Goal: Task Accomplishment & Management: Manage account settings

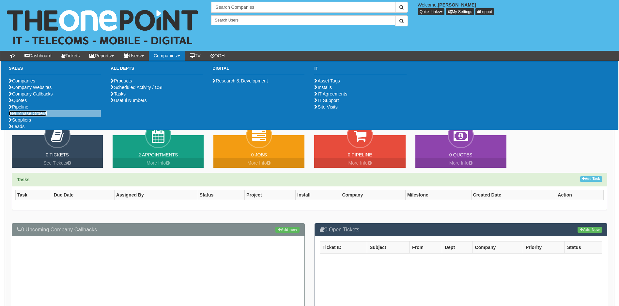
click at [37, 116] on link "Purchase Orders" at bounding box center [28, 113] width 38 height 5
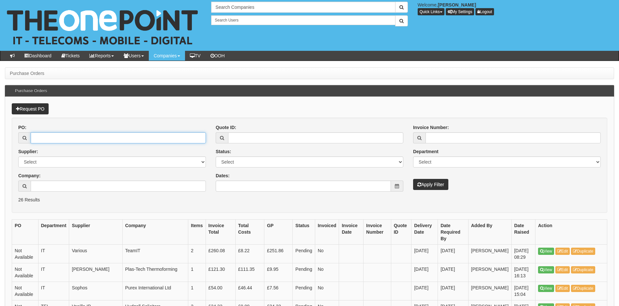
click at [95, 136] on input "PO:" at bounding box center [118, 137] width 175 height 11
type input "19118"
click at [413, 179] on button "Apply Filter" at bounding box center [430, 184] width 35 height 11
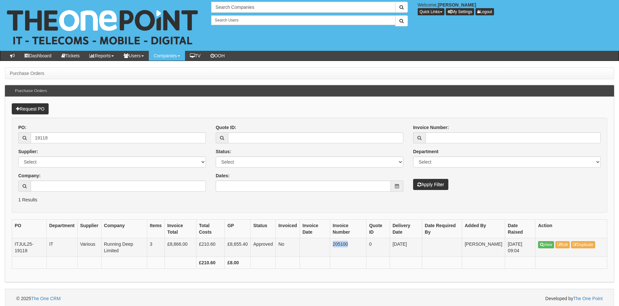
drag, startPoint x: 335, startPoint y: 245, endPoint x: 349, endPoint y: 245, distance: 14.7
click at [349, 245] on td "205100" at bounding box center [348, 248] width 37 height 19
copy td "205100"
drag, startPoint x: 54, startPoint y: 140, endPoint x: 7, endPoint y: 147, distance: 47.8
click at [7, 147] on div "Request PO PO: 19118 Supplier: Select 123 REG.co.uk 1Password 3 4Gon AA Jones E…" at bounding box center [309, 190] width 609 height 186
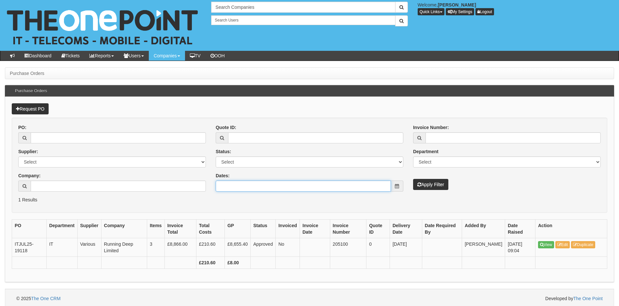
click at [260, 185] on input "Dates:" at bounding box center [303, 186] width 175 height 11
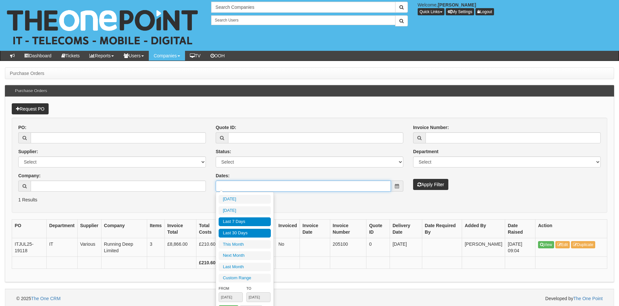
type input "2025-09-22"
type input "2025-08-25"
type input "[DATE]"
type input "2025-08-25"
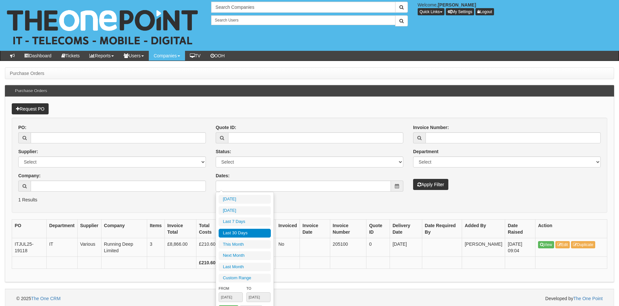
click at [241, 230] on li "Last 30 Days" at bounding box center [245, 233] width 52 height 9
type input "2025-08-25 - 2025-09-23"
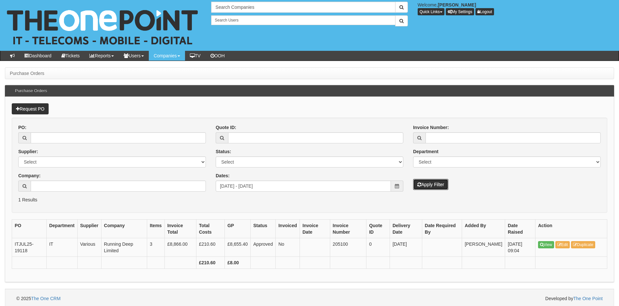
click at [426, 185] on button "Apply Filter" at bounding box center [430, 184] width 35 height 11
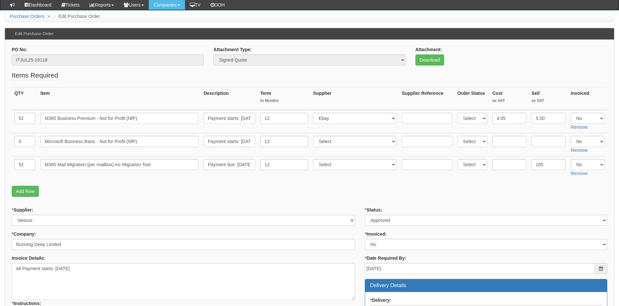
scroll to position [33, 0]
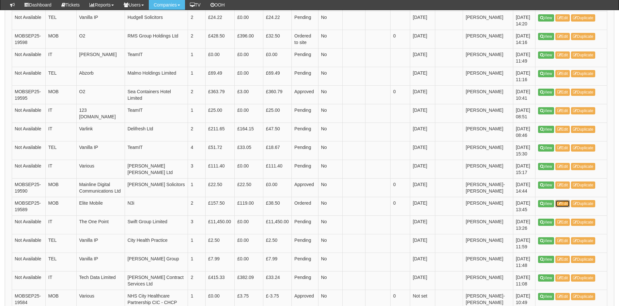
scroll to position [326, 0]
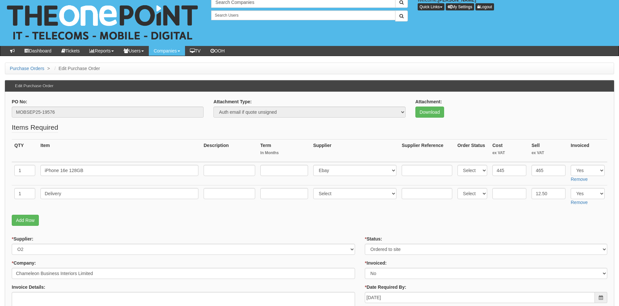
scroll to position [38, 0]
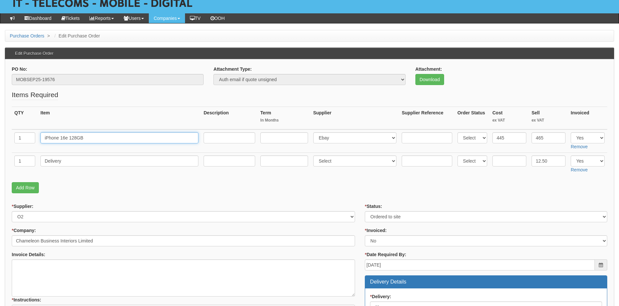
drag, startPoint x: 88, startPoint y: 137, endPoint x: 31, endPoint y: 139, distance: 56.5
click at [31, 139] on tr "1 iPhone 16e 128GB Select 123 [DOMAIN_NAME] 1Password 3 4Gon [PERSON_NAME] Elec…" at bounding box center [310, 141] width 596 height 23
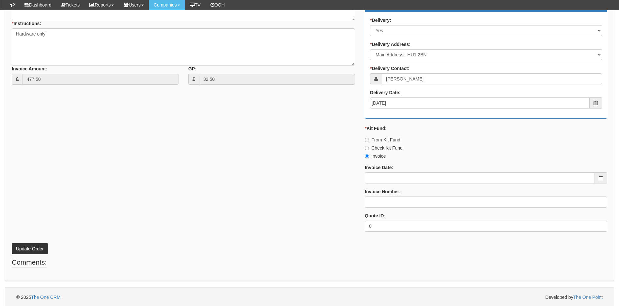
scroll to position [299, 0]
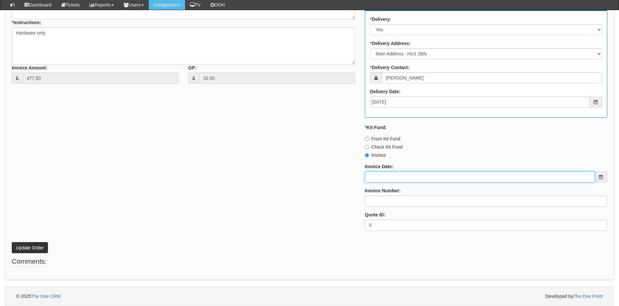
click at [408, 175] on input "Invoice Date:" at bounding box center [480, 177] width 230 height 11
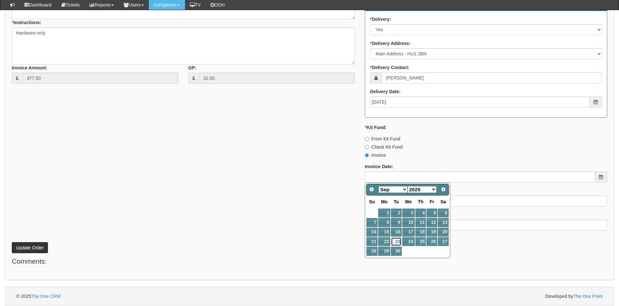
click at [398, 240] on link "23" at bounding box center [396, 242] width 10 height 9
type input "[DATE]"
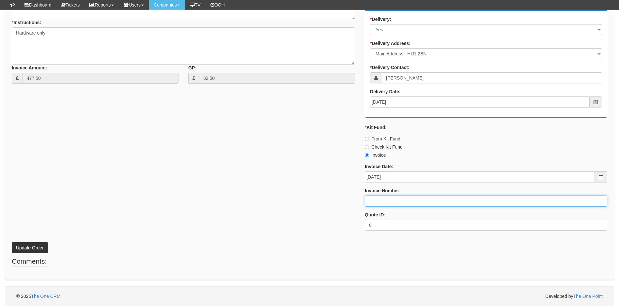
click at [371, 201] on input "Invoice Number:" at bounding box center [486, 201] width 242 height 11
type input "206494"
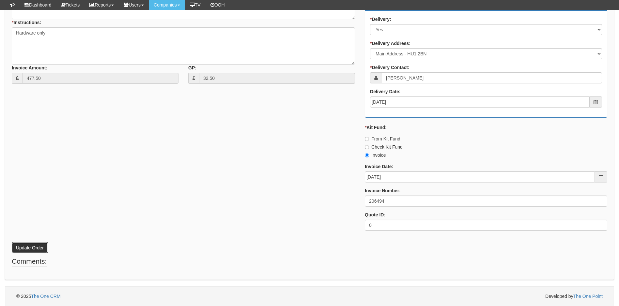
click at [33, 248] on button "Update Order" at bounding box center [30, 247] width 36 height 11
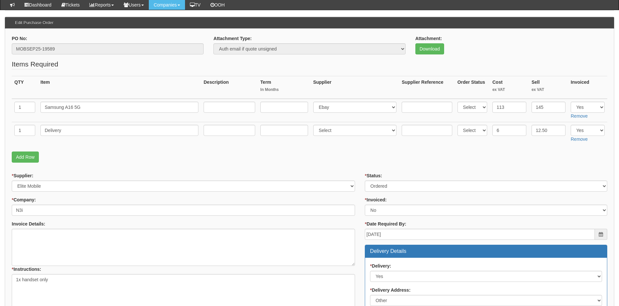
scroll to position [19, 0]
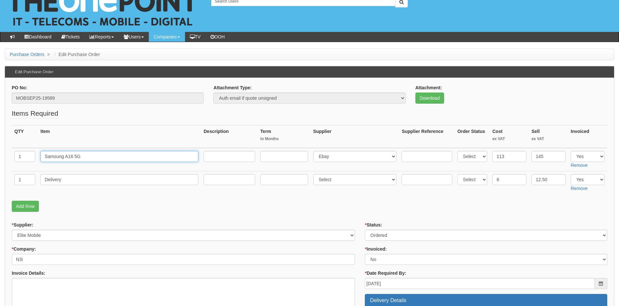
drag, startPoint x: 91, startPoint y: 155, endPoint x: 25, endPoint y: 171, distance: 67.7
click at [25, 171] on tr "1 Samsung A16 5G Select 123 REG.co.uk 1Password 3 4Gon AA Jones Electric Ltd Ab…" at bounding box center [310, 159] width 596 height 23
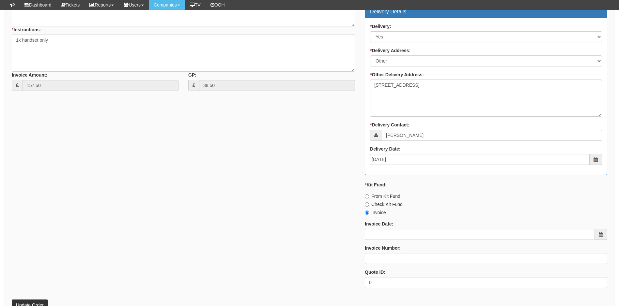
scroll to position [280, 0]
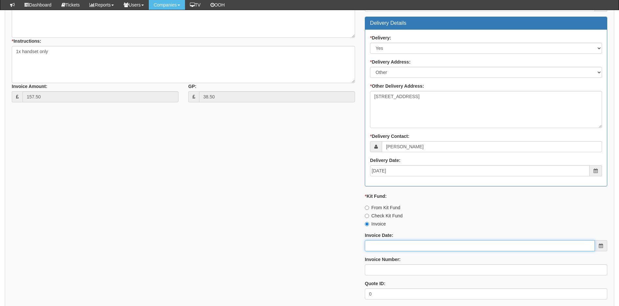
click at [382, 245] on input "Invoice Date:" at bounding box center [480, 245] width 230 height 11
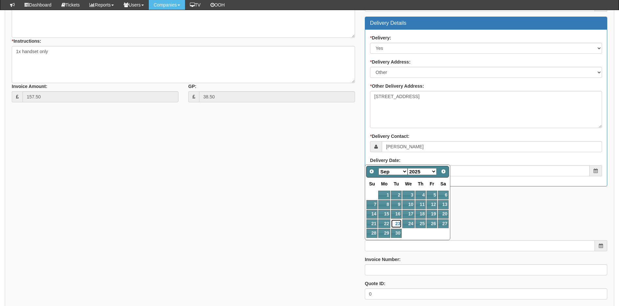
click at [397, 220] on link "23" at bounding box center [396, 224] width 10 height 9
type input "[DATE]"
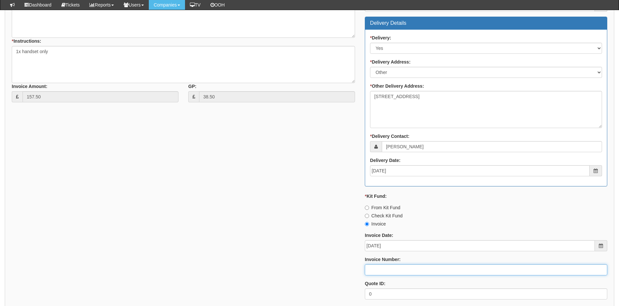
click at [392, 272] on input "Invoice Number:" at bounding box center [486, 270] width 242 height 11
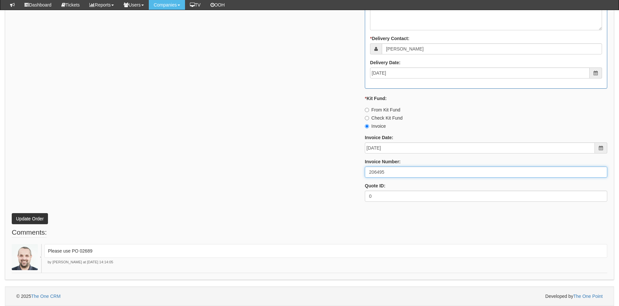
type input "206495"
click at [28, 220] on button "Update Order" at bounding box center [30, 218] width 36 height 11
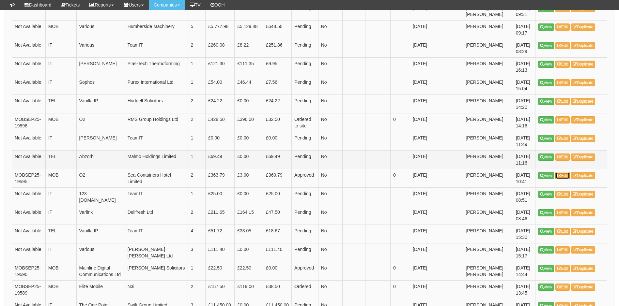
scroll to position [212, 0]
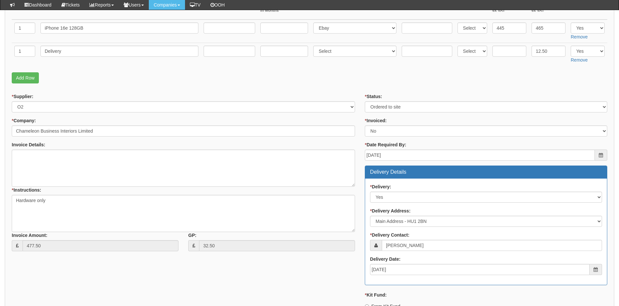
scroll to position [131, 0]
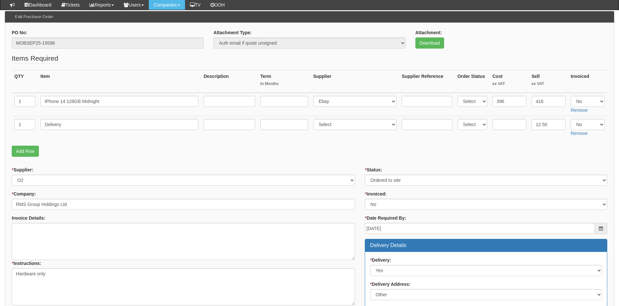
scroll to position [55, 0]
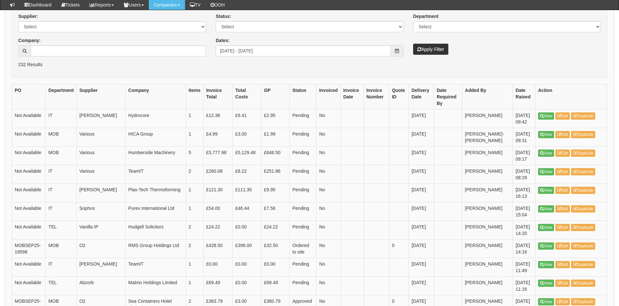
scroll to position [131, 0]
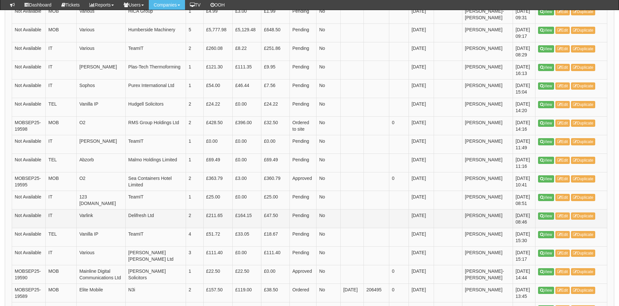
scroll to position [245, 0]
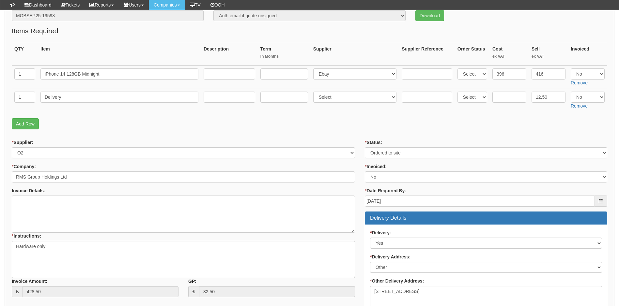
scroll to position [98, 0]
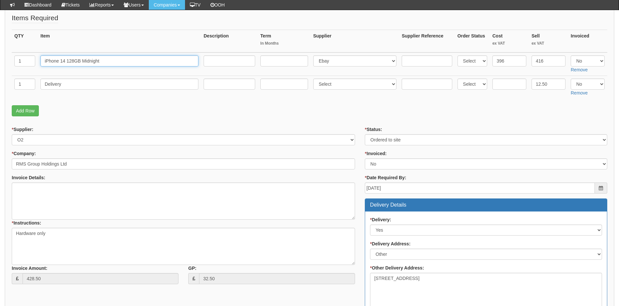
drag, startPoint x: 105, startPoint y: 61, endPoint x: 31, endPoint y: 54, distance: 75.0
click at [31, 54] on tr "1 iPhone 14 128GB Midnight Select 123 REG.co.uk 1Password 3 4Gon AA Jones Elect…" at bounding box center [310, 64] width 596 height 23
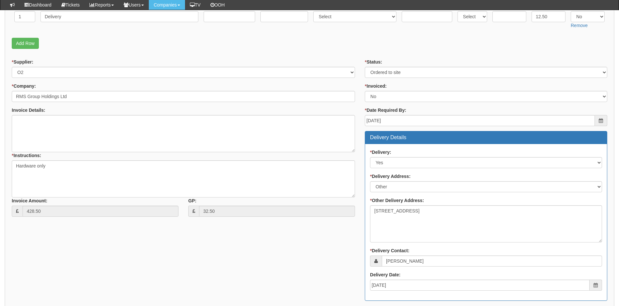
scroll to position [261, 0]
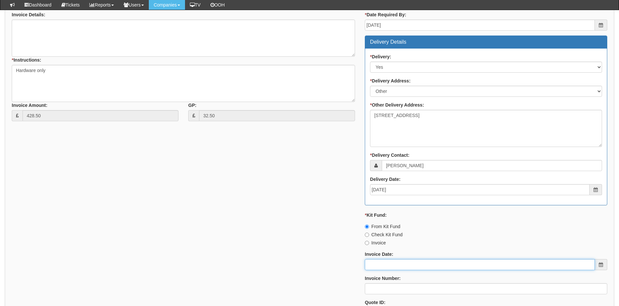
click at [387, 265] on input "Invoice Date:" at bounding box center [480, 264] width 230 height 11
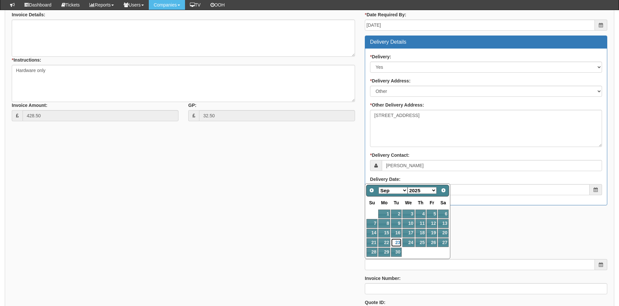
click at [396, 241] on link "23" at bounding box center [396, 243] width 10 height 9
type input "[DATE]"
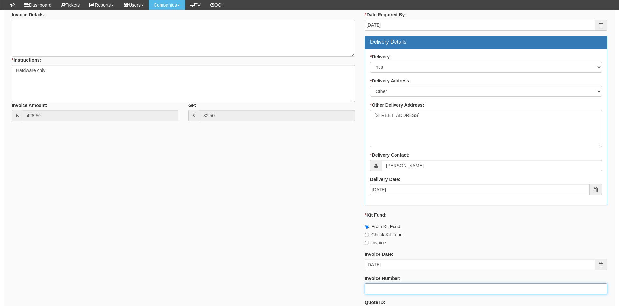
click at [388, 285] on input "Invoice Number:" at bounding box center [486, 289] width 242 height 11
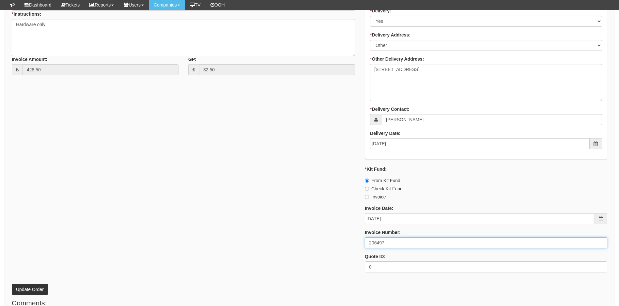
scroll to position [349, 0]
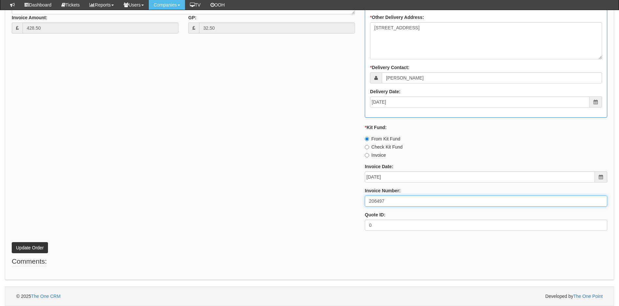
type input "206497"
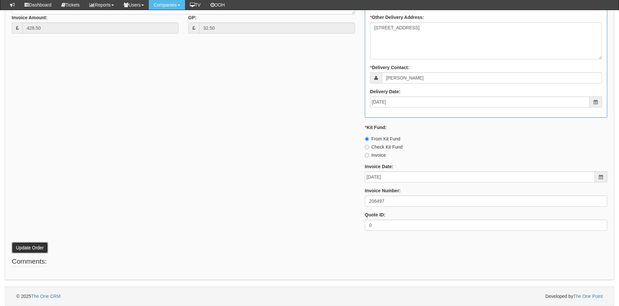
click at [37, 247] on button "Update Order" at bounding box center [30, 247] width 36 height 11
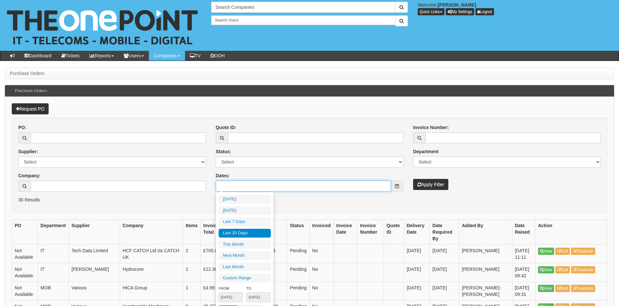
click at [297, 190] on input "Dates:" at bounding box center [303, 186] width 175 height 11
type input "[DATE]"
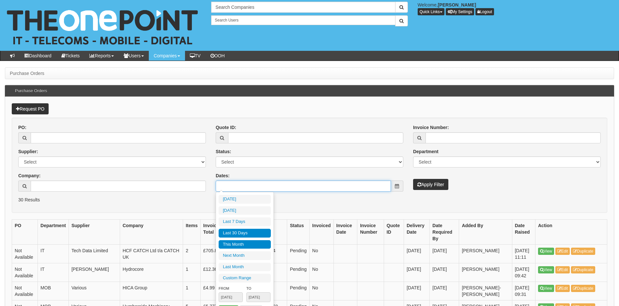
type input "2025-09-01"
type input "2025-09-30"
type input "[DATE]"
click at [240, 234] on li "Last 30 Days" at bounding box center [245, 233] width 52 height 9
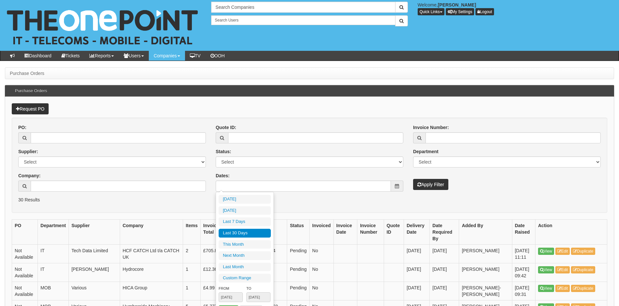
type input "[DATE] - [DATE]"
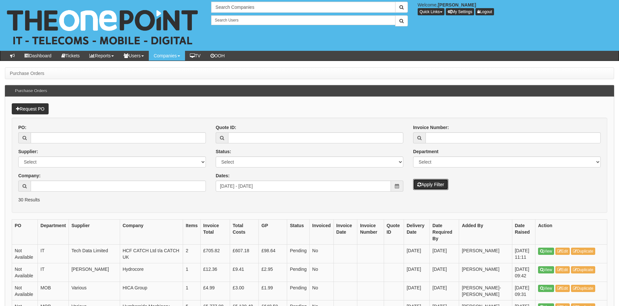
click at [430, 182] on button "Apply Filter" at bounding box center [430, 184] width 35 height 11
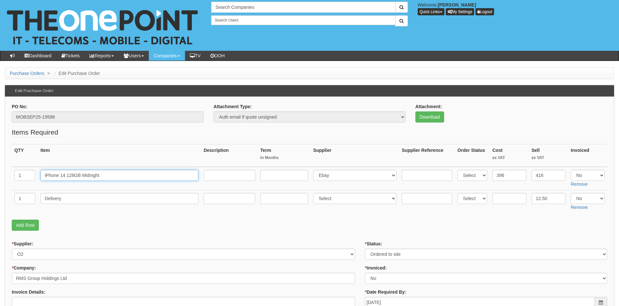
drag, startPoint x: 108, startPoint y: 177, endPoint x: 9, endPoint y: 192, distance: 99.6
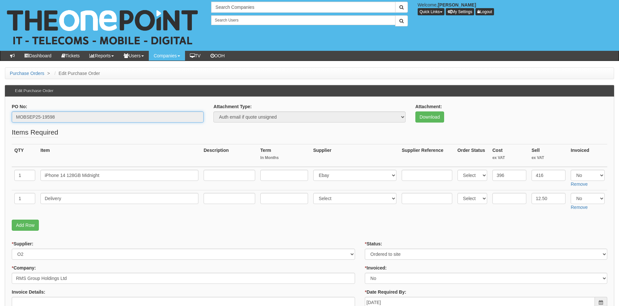
drag, startPoint x: 74, startPoint y: 117, endPoint x: 4, endPoint y: 121, distance: 70.2
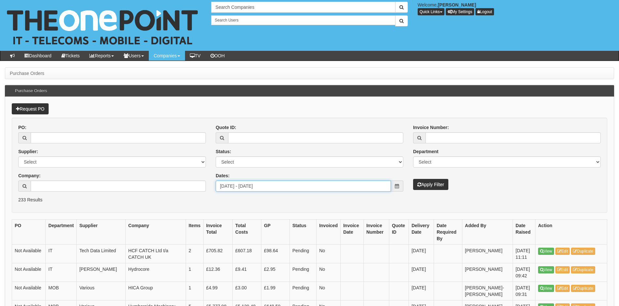
type input "[DATE]"
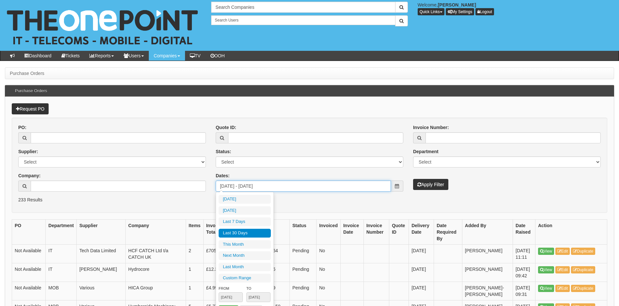
drag, startPoint x: 282, startPoint y: 186, endPoint x: 170, endPoint y: 209, distance: 114.2
click at [170, 209] on form "PO: Supplier: Select 123 REG.co.uk 1Password 3 4Gon AA Jones Electric Ltd Abzor…" at bounding box center [310, 165] width 596 height 95
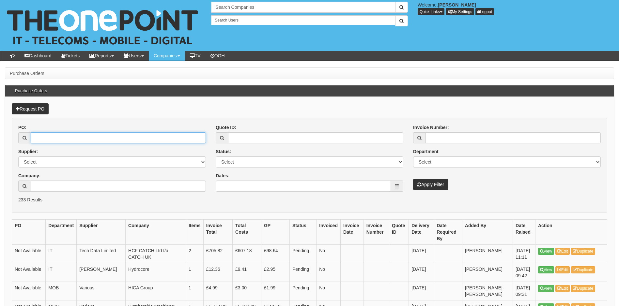
click at [101, 135] on input "PO:" at bounding box center [118, 137] width 175 height 11
paste input "19541"
type input "19541"
click at [413, 179] on button "Apply Filter" at bounding box center [430, 184] width 35 height 11
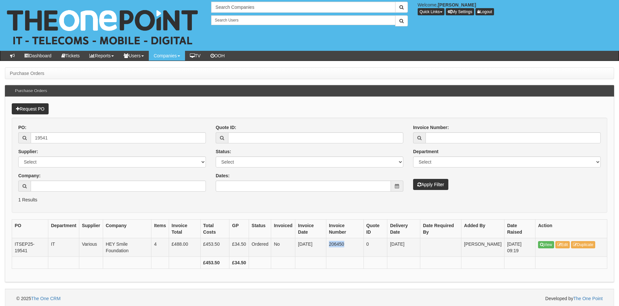
drag, startPoint x: 331, startPoint y: 244, endPoint x: 346, endPoint y: 241, distance: 14.7
click at [346, 241] on td "206450" at bounding box center [345, 248] width 38 height 19
copy td "206450"
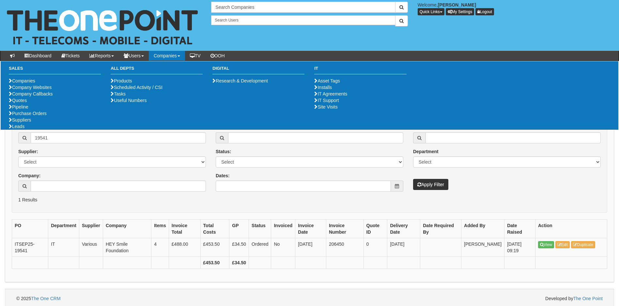
click at [58, 175] on div "Company:" at bounding box center [112, 182] width 188 height 19
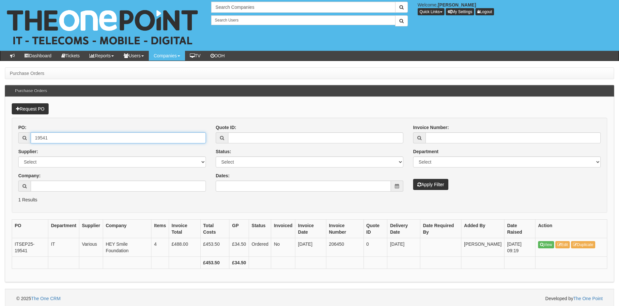
click at [55, 137] on input "19541" at bounding box center [118, 137] width 175 height 11
type input "19549"
click at [413, 179] on button "Apply Filter" at bounding box center [430, 184] width 35 height 11
drag, startPoint x: 54, startPoint y: 141, endPoint x: 9, endPoint y: 141, distance: 44.4
click at [9, 141] on div "Request PO PO: 19549 Supplier: Select 123 [DOMAIN_NAME] 1Password 3 4Gon [PERSO…" at bounding box center [309, 190] width 609 height 186
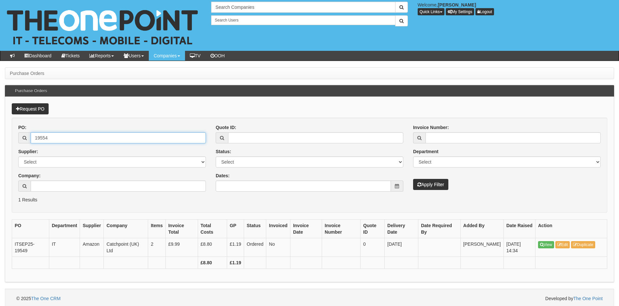
type input "19554"
click at [413, 179] on button "Apply Filter" at bounding box center [430, 184] width 35 height 11
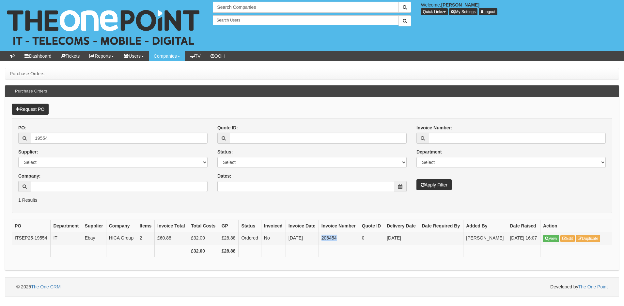
drag, startPoint x: 321, startPoint y: 237, endPoint x: 340, endPoint y: 237, distance: 19.3
click at [340, 237] on td "206454" at bounding box center [338, 238] width 40 height 13
copy td "206454"
click at [266, 259] on div "PO Department Supplier Company Items Invoice Total Total Costs GP Status Invoic…" at bounding box center [312, 242] width 600 height 44
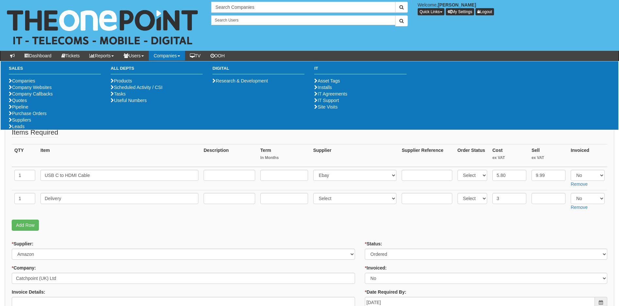
scroll to position [65, 0]
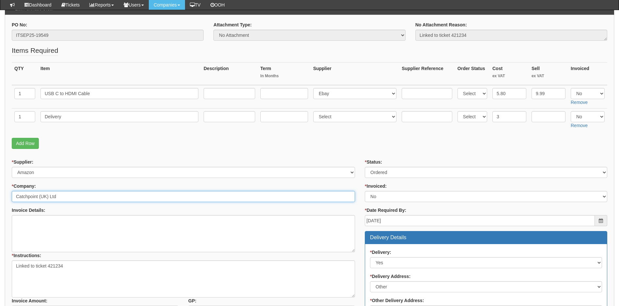
drag, startPoint x: 62, startPoint y: 195, endPoint x: 10, endPoint y: 194, distance: 51.6
click at [10, 194] on div "* Supplier: Select 123 REG.co.uk 1Password 3 4Gon AA Jones Electric Ltd Abzorb …" at bounding box center [183, 240] width 353 height 163
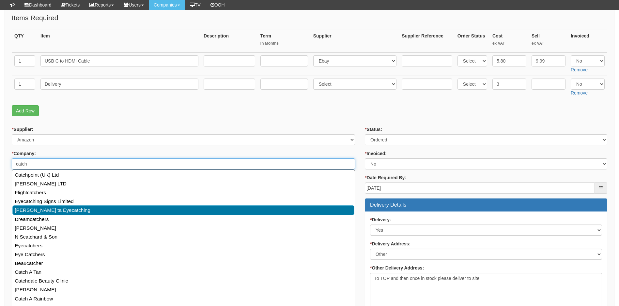
scroll to position [131, 0]
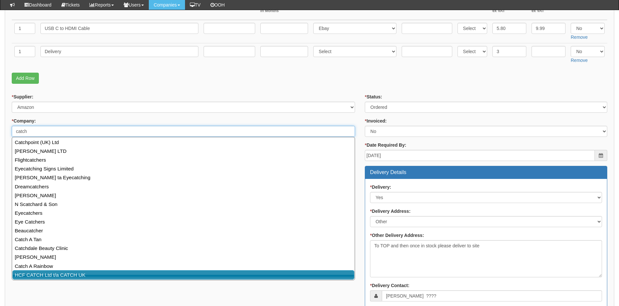
click at [54, 274] on link "HCF CATCH Ltd t/a CATCH UK" at bounding box center [183, 275] width 342 height 9
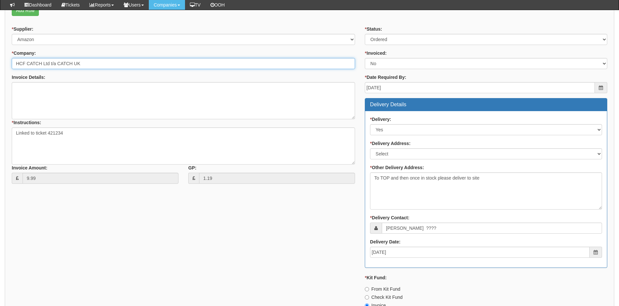
scroll to position [326, 0]
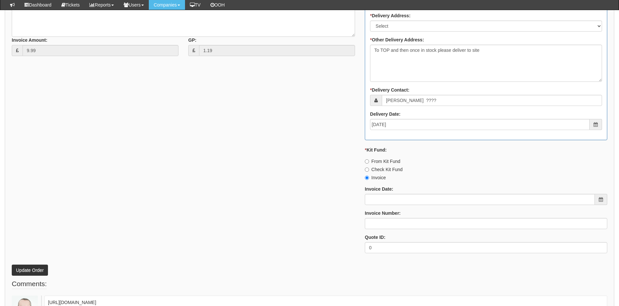
type input "HCF CATCH Ltd t/a CATCH UK"
click at [38, 270] on button "Update Order" at bounding box center [30, 270] width 36 height 11
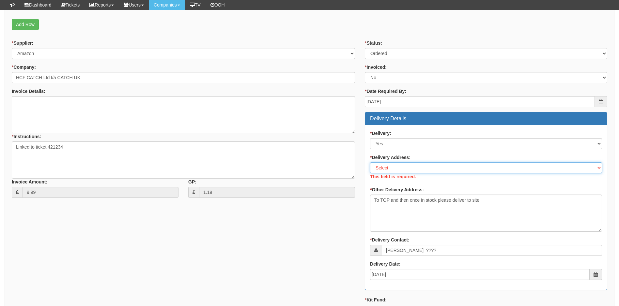
scroll to position [196, 0]
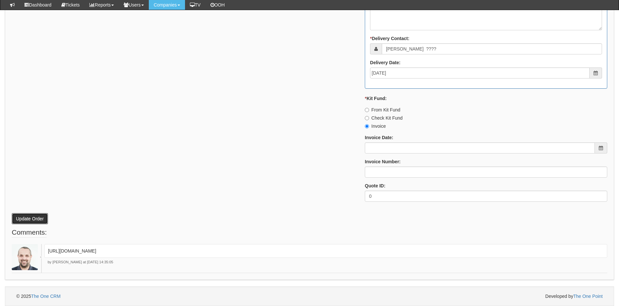
click at [36, 213] on button "Update Order" at bounding box center [30, 218] width 36 height 11
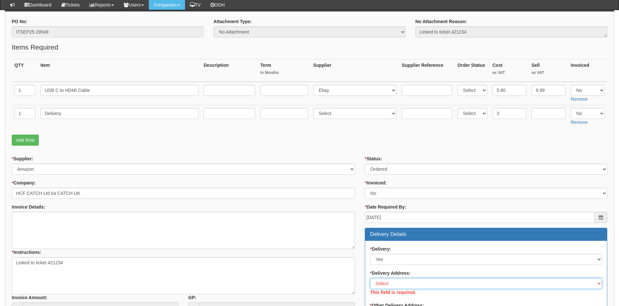
scroll to position [134, 0]
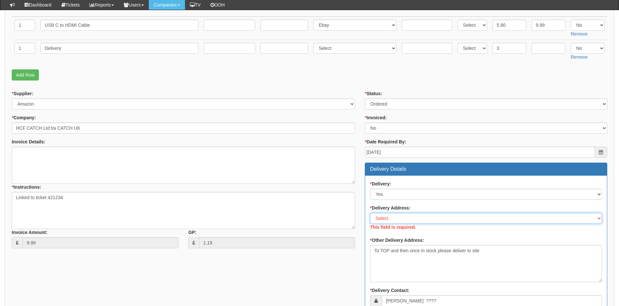
click at [423, 219] on select "Select Not Applicable Main Address - DN41 8TH Other" at bounding box center [486, 218] width 232 height 11
select select "other"
click at [370, 213] on select "Select Not Applicable Main Address - DN41 8TH Other" at bounding box center [486, 218] width 232 height 11
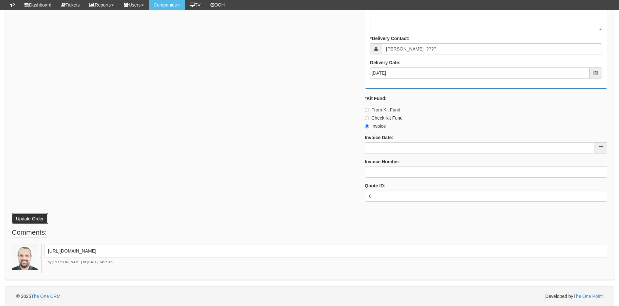
scroll to position [386, 0]
click at [37, 213] on button "Update Order" at bounding box center [30, 218] width 36 height 11
